Goal: Information Seeking & Learning: Learn about a topic

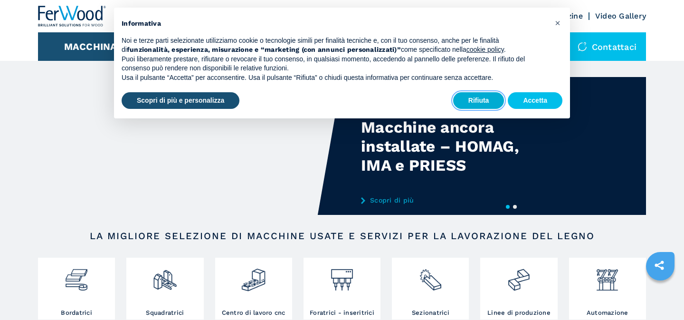
click at [479, 102] on button "Rifiuta" at bounding box center [478, 100] width 51 height 17
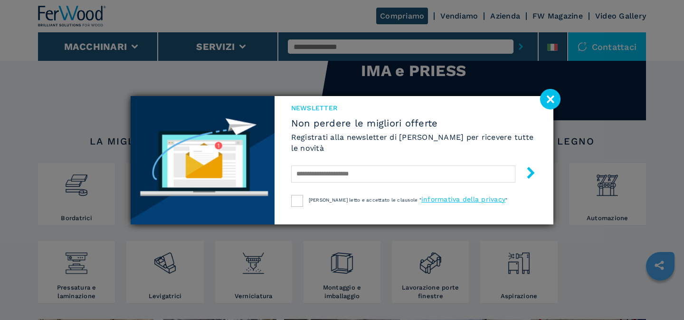
scroll to position [101, 0]
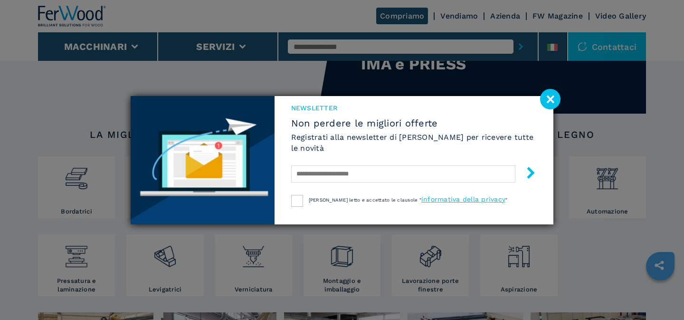
click at [552, 99] on image at bounding box center [550, 99] width 20 height 20
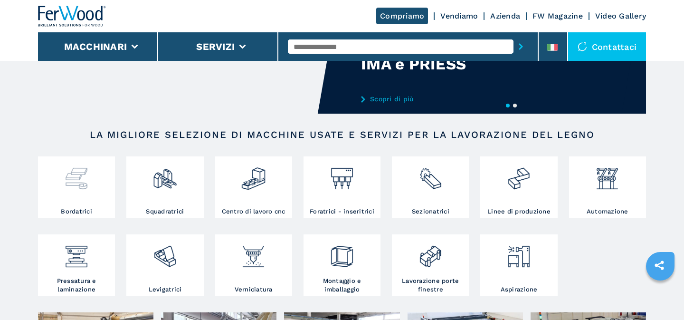
click at [86, 193] on div at bounding box center [76, 183] width 72 height 48
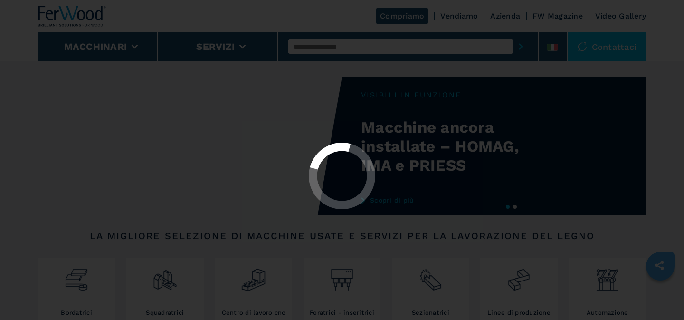
select select "**********"
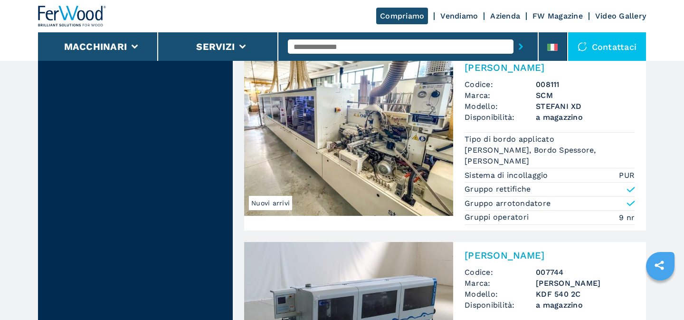
scroll to position [1225, 0]
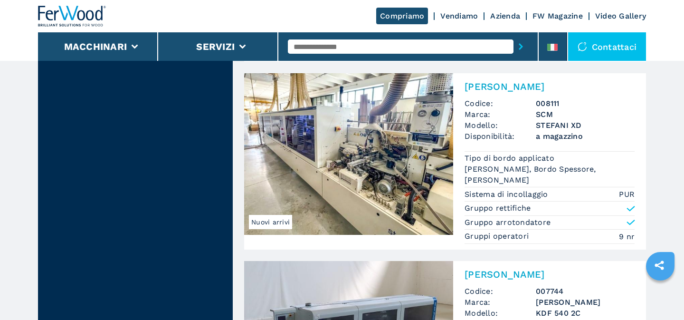
click at [363, 155] on img at bounding box center [348, 154] width 209 height 162
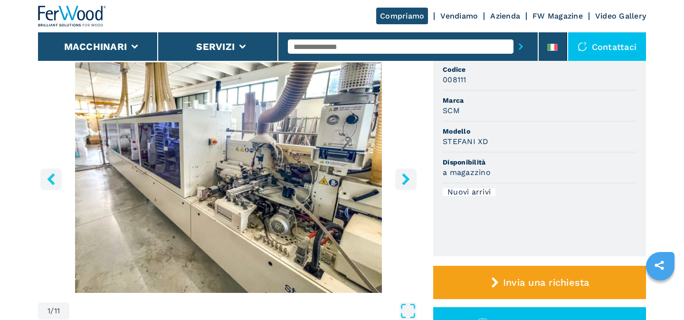
scroll to position [92, 0]
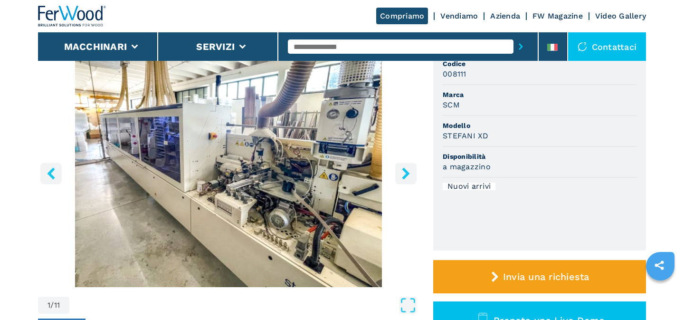
click at [400, 173] on icon "right-button" at bounding box center [406, 173] width 12 height 12
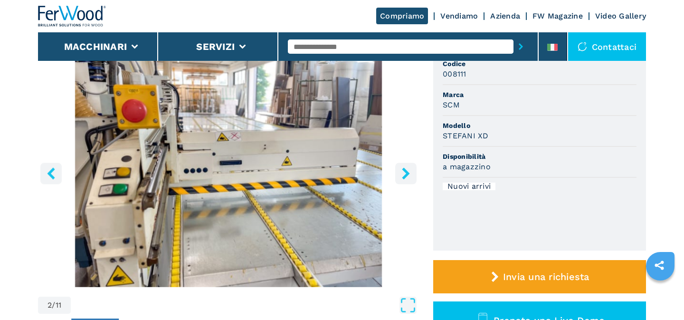
click at [400, 173] on icon "right-button" at bounding box center [406, 173] width 12 height 12
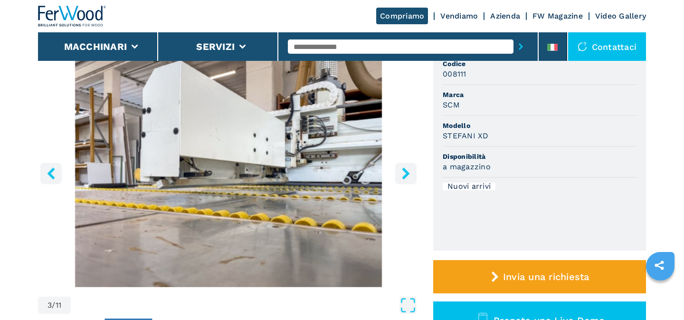
click at [400, 173] on icon "right-button" at bounding box center [406, 173] width 12 height 12
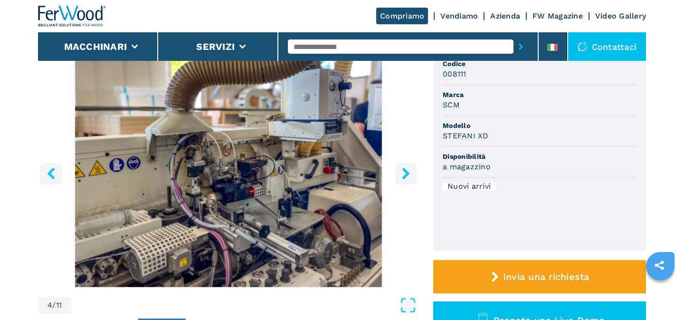
click at [400, 173] on icon "right-button" at bounding box center [406, 173] width 12 height 12
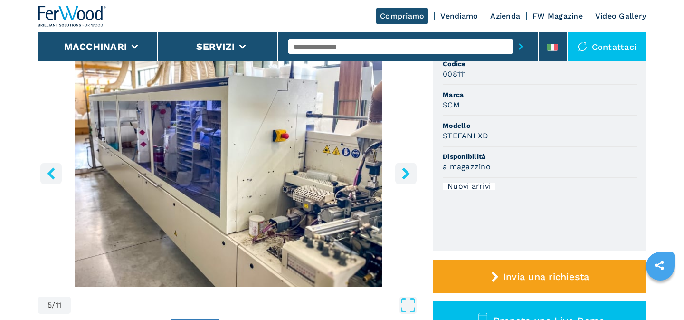
click at [400, 173] on icon "right-button" at bounding box center [406, 173] width 12 height 12
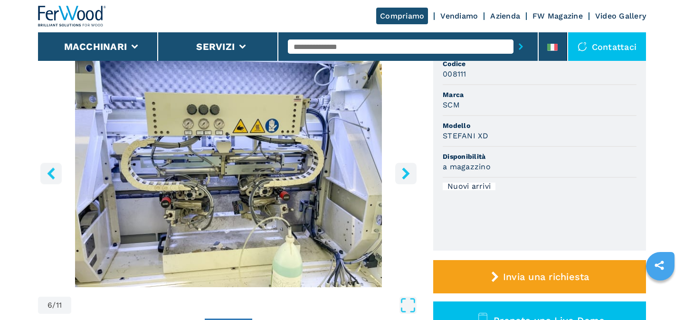
click at [400, 173] on icon "right-button" at bounding box center [406, 173] width 12 height 12
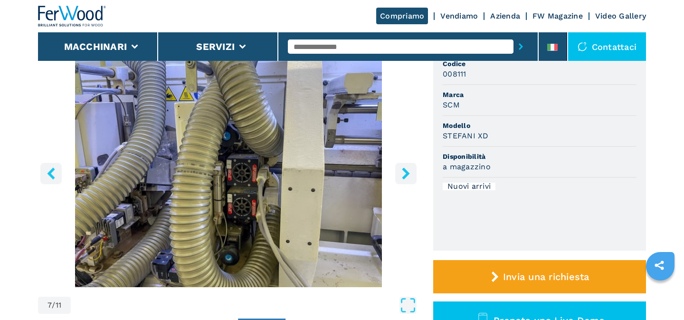
click at [400, 173] on icon "right-button" at bounding box center [406, 173] width 12 height 12
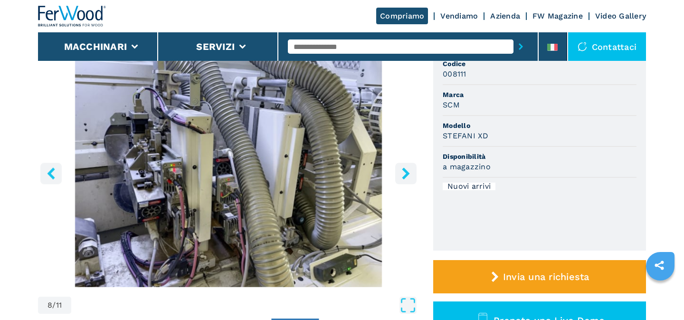
click at [400, 173] on icon "right-button" at bounding box center [406, 173] width 12 height 12
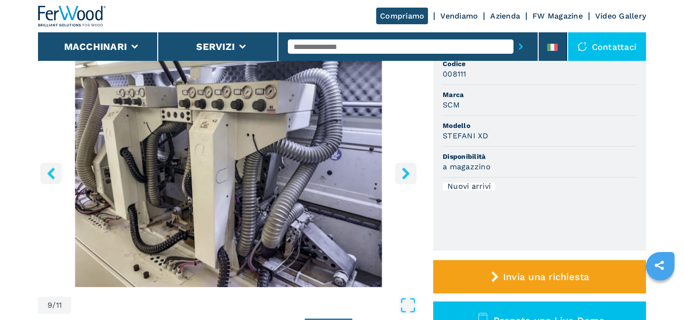
click at [400, 173] on icon "right-button" at bounding box center [406, 173] width 12 height 12
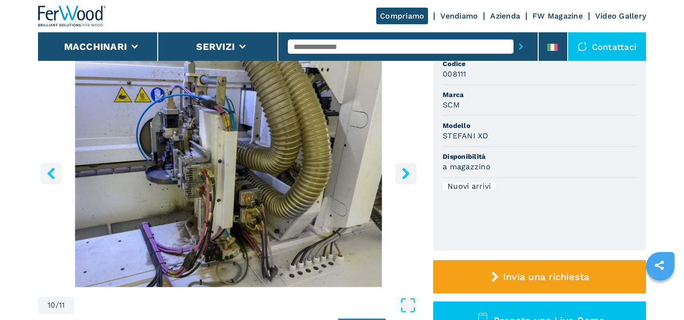
click at [400, 173] on icon "right-button" at bounding box center [406, 173] width 12 height 12
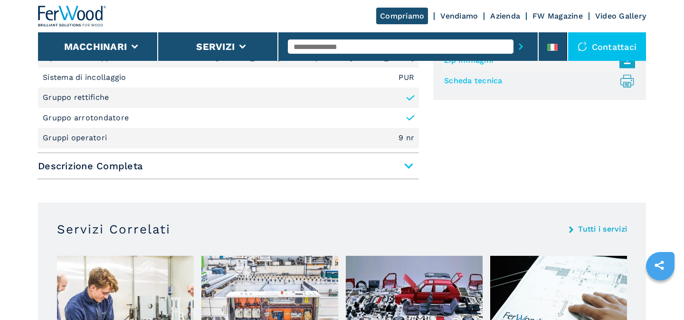
scroll to position [417, 0]
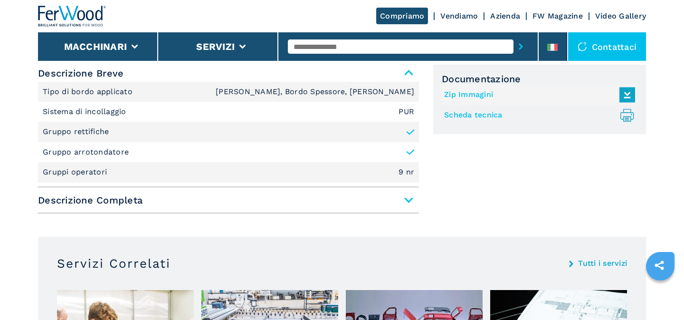
click at [409, 199] on span "Descrizione Completa" at bounding box center [228, 200] width 381 height 17
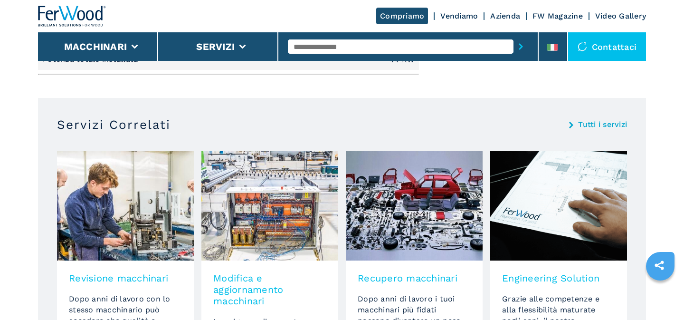
scroll to position [1752, 0]
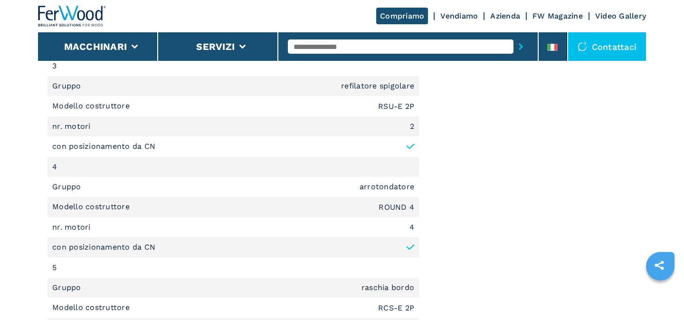
scroll to position [57, 0]
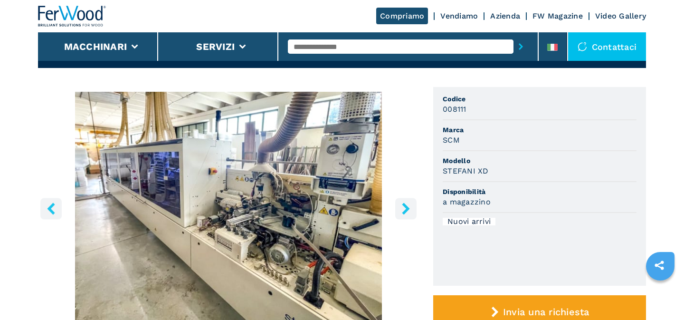
select select "**********"
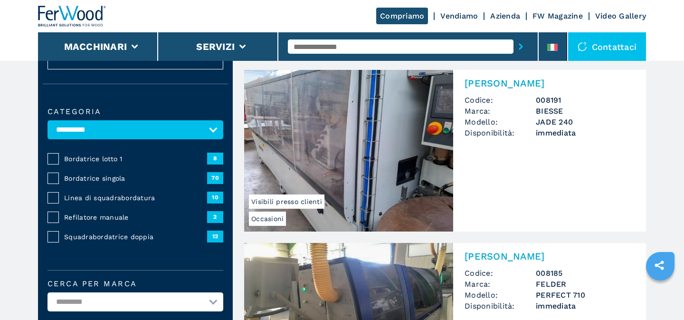
scroll to position [0, 0]
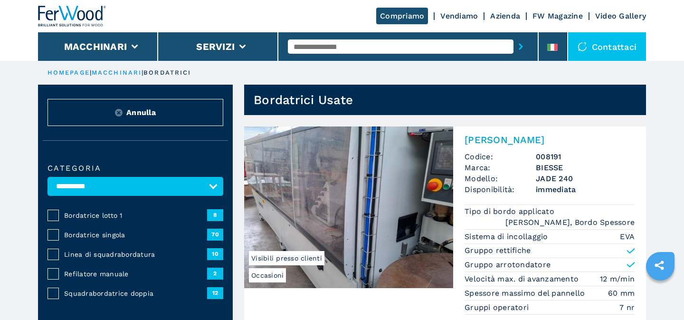
click at [97, 213] on span "Bordatrice lotto 1" at bounding box center [135, 216] width 143 height 10
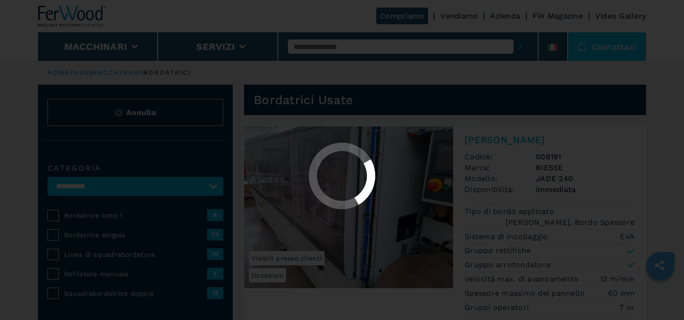
select select "**********"
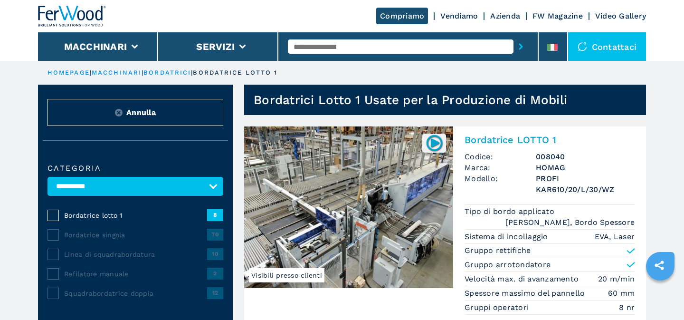
click at [70, 234] on span "Bordatrice singola" at bounding box center [135, 235] width 143 height 10
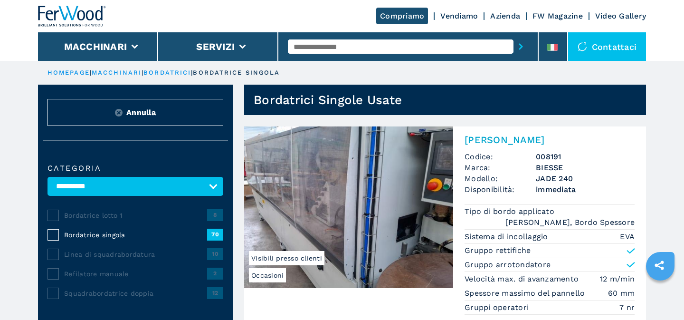
click at [121, 74] on link "macchinari" at bounding box center [117, 72] width 50 height 7
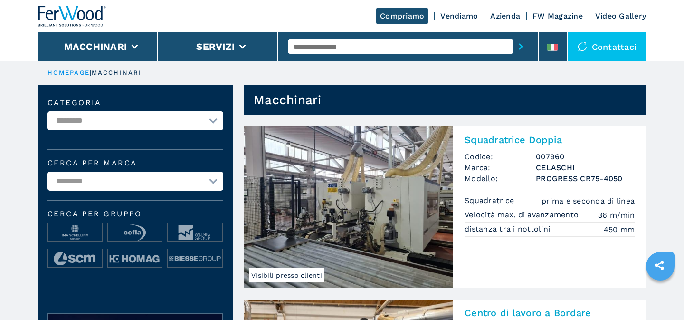
click at [210, 122] on select "**********" at bounding box center [136, 120] width 176 height 19
select select "**********"
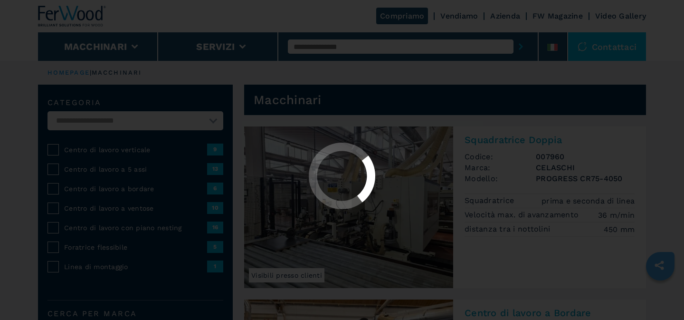
select select "**********"
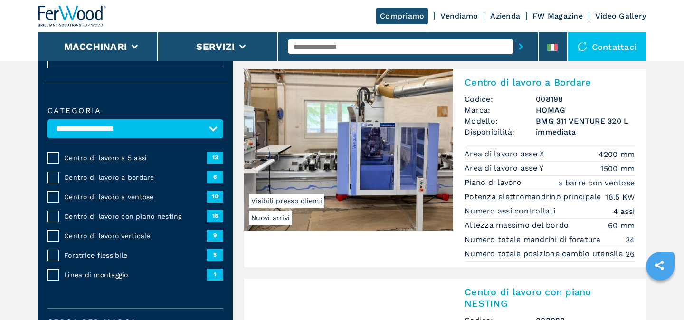
scroll to position [60, 0]
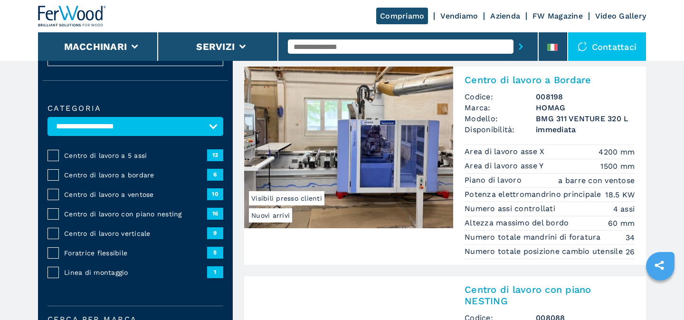
click at [116, 154] on span "Centro di lavoro a 5 assi" at bounding box center [135, 156] width 143 height 10
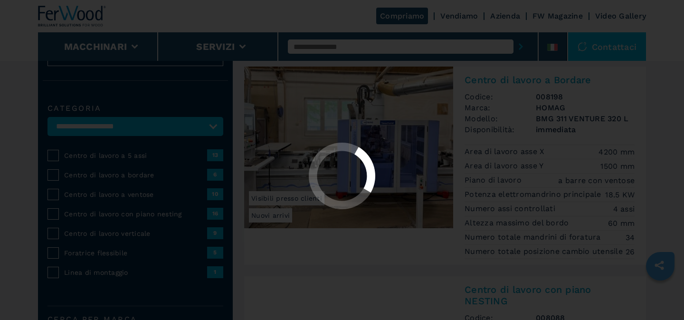
select select "**********"
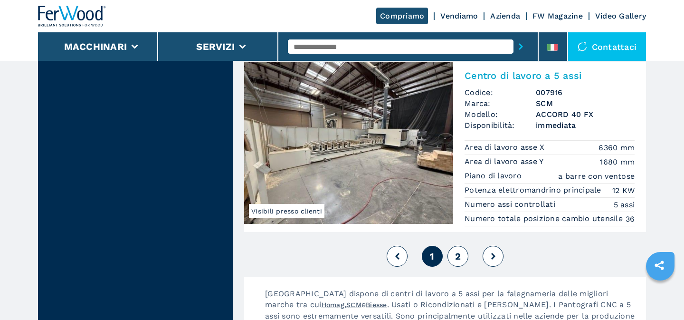
scroll to position [2296, 0]
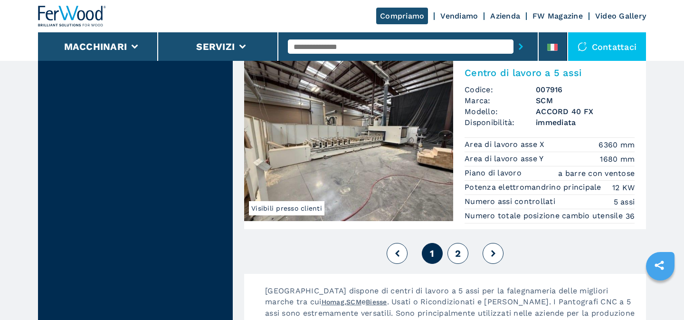
click at [457, 259] on span "2" at bounding box center [458, 253] width 6 height 11
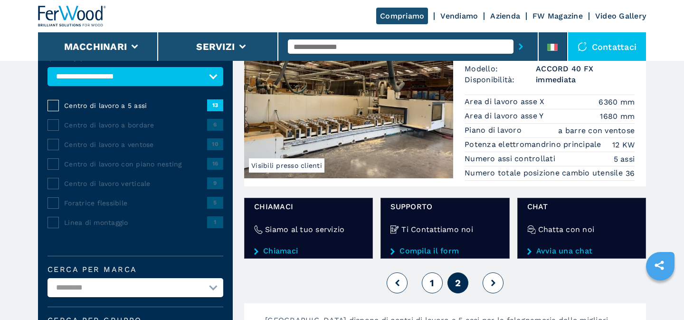
scroll to position [111, 0]
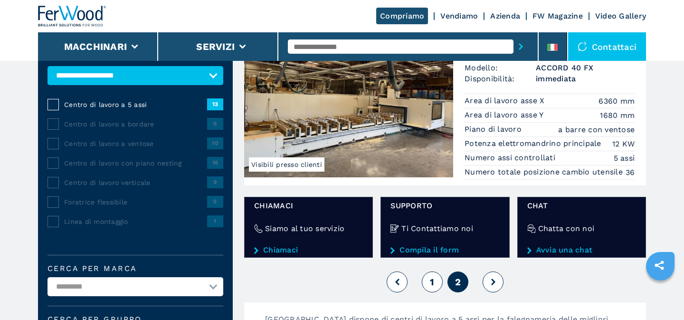
click at [431, 282] on span "1" at bounding box center [432, 281] width 4 height 11
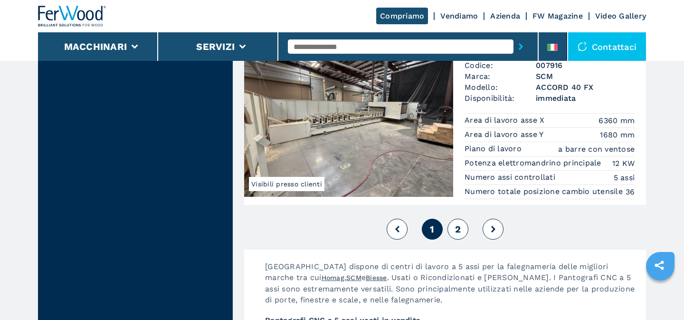
scroll to position [2321, 0]
click at [460, 234] on span "2" at bounding box center [458, 228] width 6 height 11
